Goal: Transaction & Acquisition: Purchase product/service

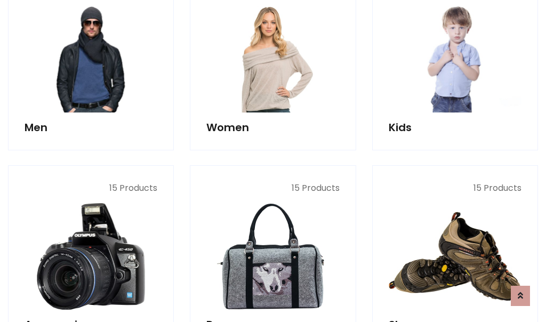
scroll to position [774, 0]
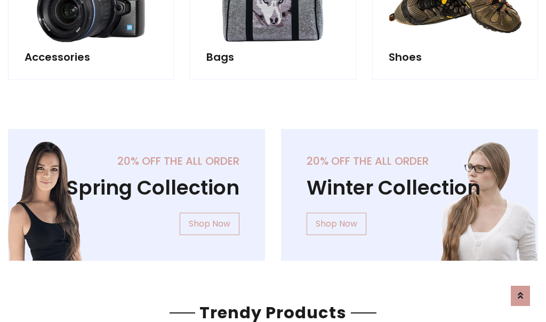
click at [273, 190] on div "20% off the all order Winter Collection Shop Now" at bounding box center [409, 203] width 273 height 149
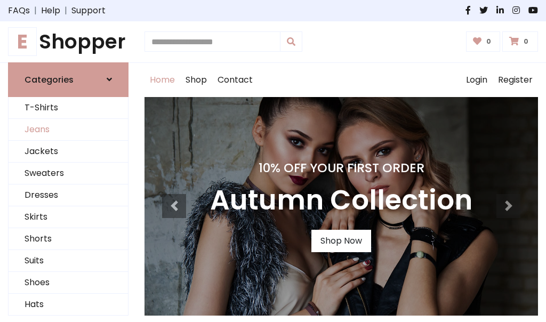
click at [68, 130] on link "Jeans" at bounding box center [68, 130] width 119 height 22
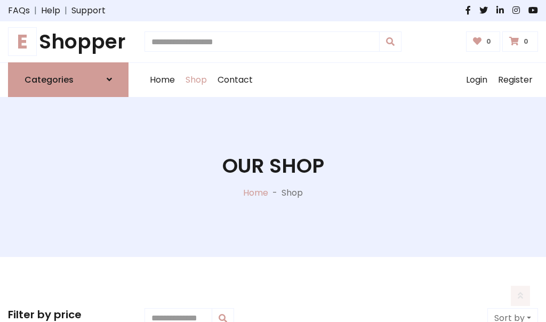
scroll to position [337, 0]
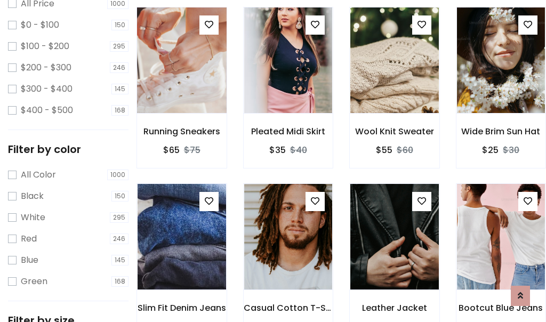
click at [181, 83] on img at bounding box center [182, 60] width 106 height 256
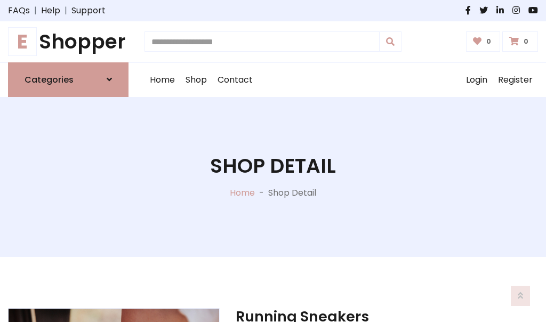
scroll to position [115, 0]
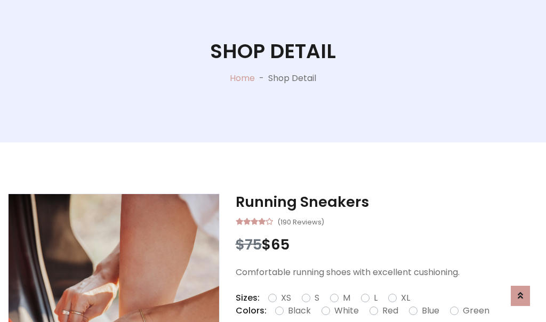
click at [389, 311] on label "Red" at bounding box center [390, 311] width 16 height 13
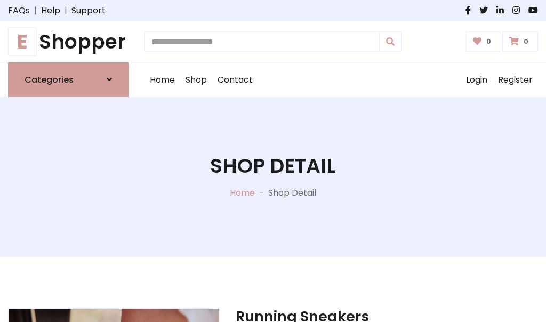
scroll to position [115, 0]
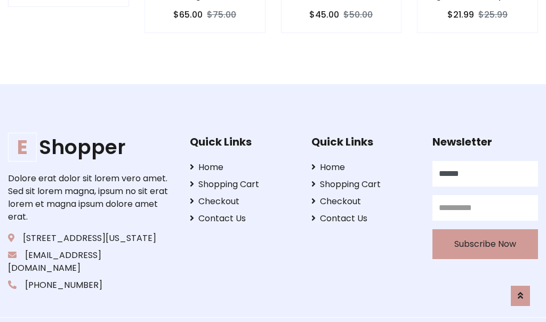
type input "******"
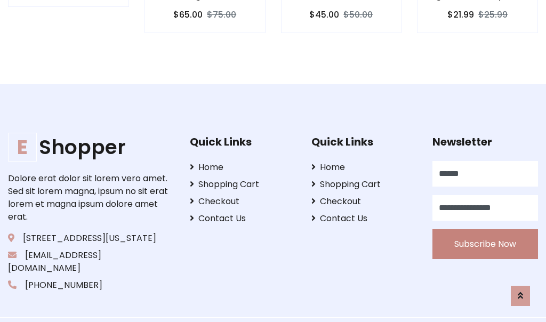
type input "**********"
click at [485, 231] on button "Subscribe Now" at bounding box center [486, 244] width 106 height 30
